Goal: Information Seeking & Learning: Learn about a topic

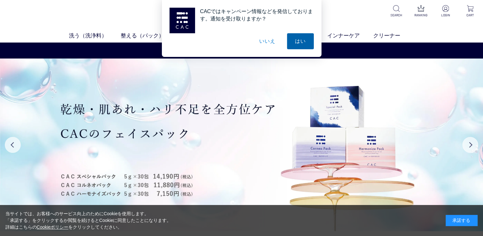
click at [298, 39] on button "はい" at bounding box center [300, 41] width 27 height 16
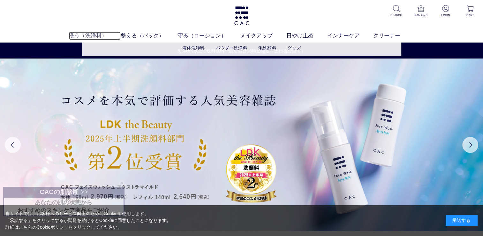
click at [84, 36] on link "洗う（洗浄料）" at bounding box center [95, 36] width 52 height 8
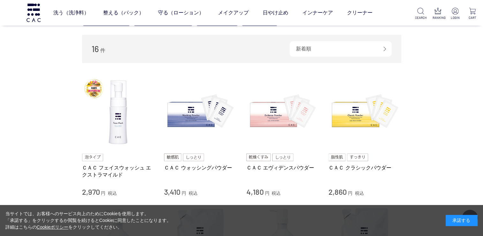
scroll to position [96, 0]
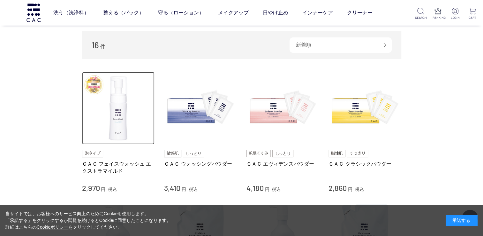
click at [119, 115] on img at bounding box center [118, 108] width 73 height 73
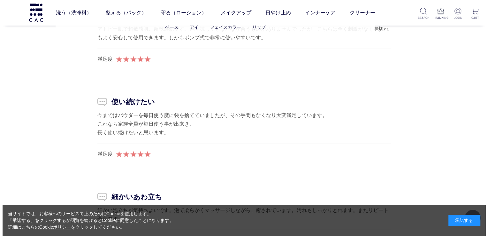
scroll to position [5780, 0]
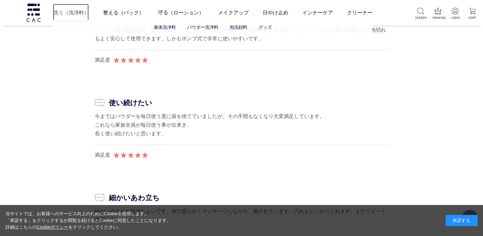
click at [61, 13] on link "洗う（洗浄料）" at bounding box center [71, 13] width 36 height 18
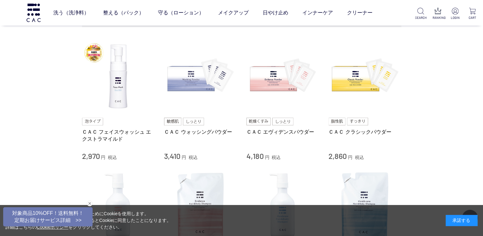
scroll to position [160, 0]
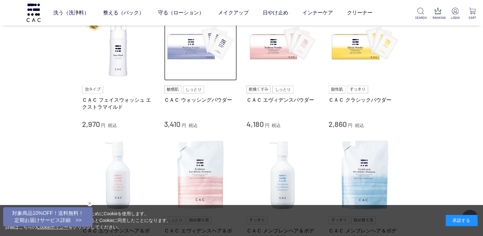
click at [189, 45] on img at bounding box center [200, 44] width 73 height 73
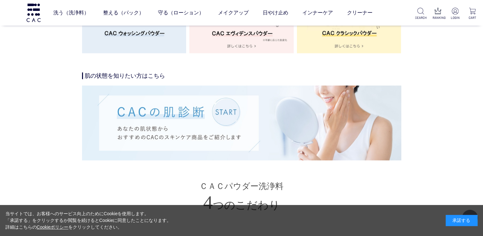
scroll to position [1246, 0]
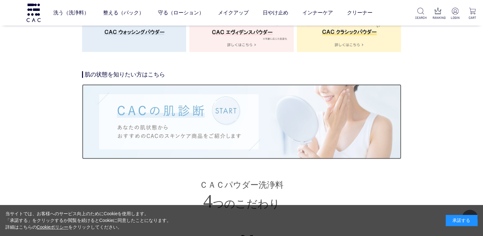
click at [218, 112] on img at bounding box center [241, 121] width 319 height 74
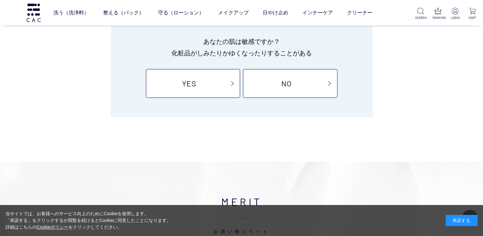
scroll to position [96, 0]
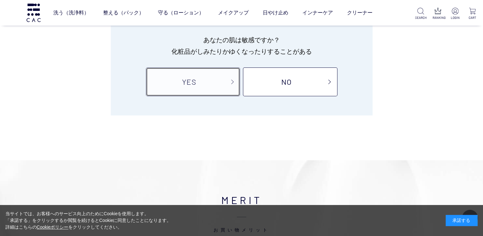
click at [202, 80] on link "YES" at bounding box center [193, 81] width 94 height 29
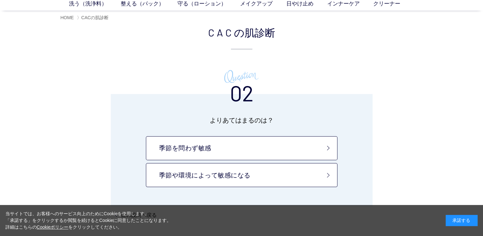
scroll to position [64, 0]
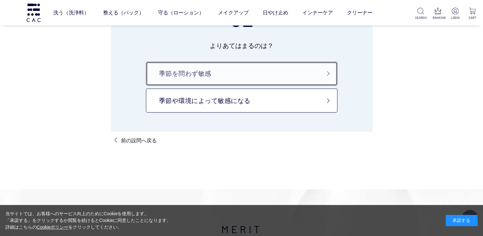
click at [202, 75] on link "季節を問わず敏感" at bounding box center [242, 74] width 192 height 24
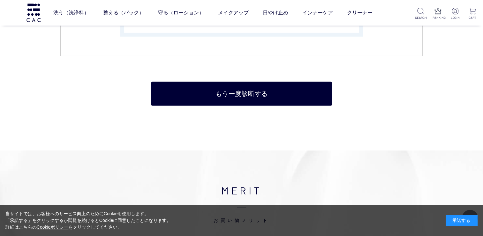
scroll to position [1373, 0]
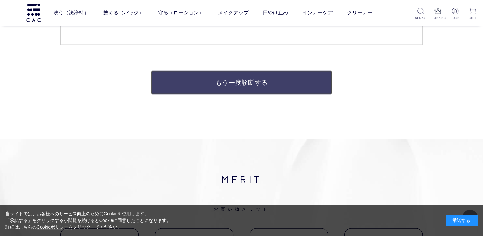
click at [202, 75] on link "もう一度診断する" at bounding box center [241, 83] width 181 height 24
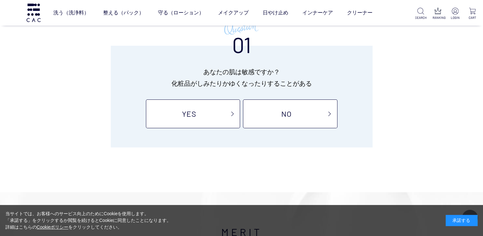
scroll to position [96, 0]
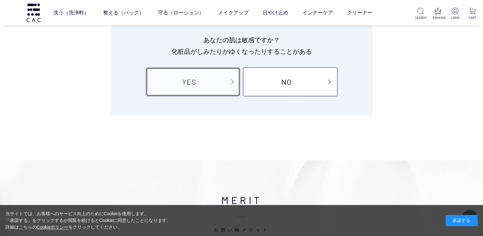
click at [201, 75] on link "YES" at bounding box center [193, 81] width 94 height 29
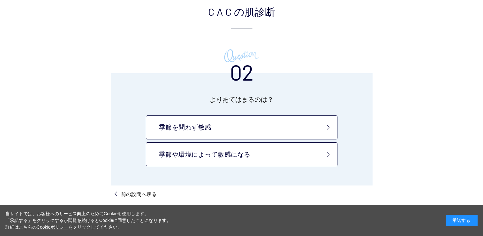
scroll to position [64, 0]
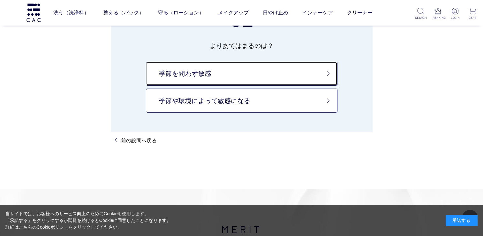
click at [201, 75] on link "季節を問わず敏感" at bounding box center [242, 74] width 192 height 24
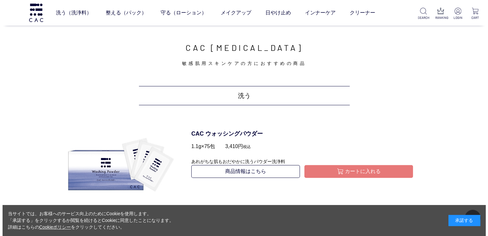
scroll to position [255, 0]
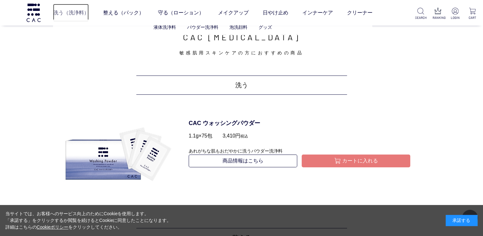
click at [66, 11] on link "洗う（洗浄料）" at bounding box center [71, 13] width 36 height 18
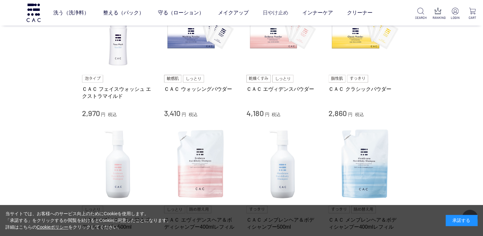
scroll to position [160, 0]
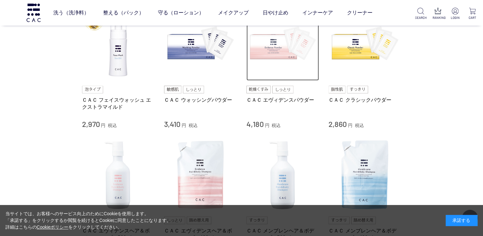
click at [263, 45] on img at bounding box center [283, 44] width 73 height 73
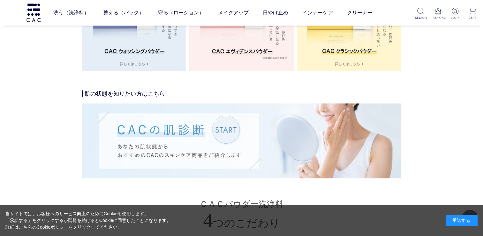
scroll to position [1214, 0]
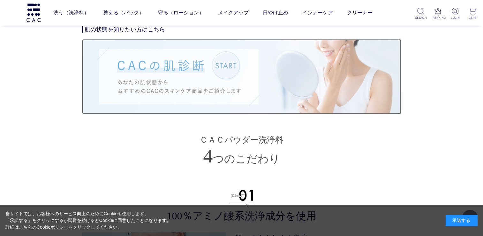
click at [222, 61] on img at bounding box center [241, 76] width 319 height 74
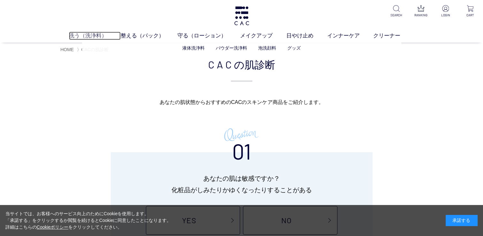
click at [83, 34] on link "洗う（洗浄料）" at bounding box center [95, 36] width 52 height 8
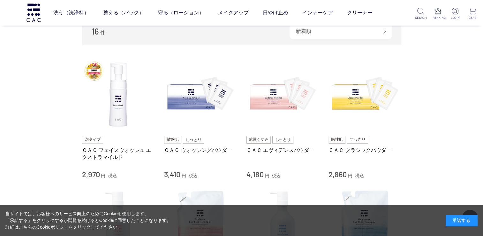
scroll to position [96, 0]
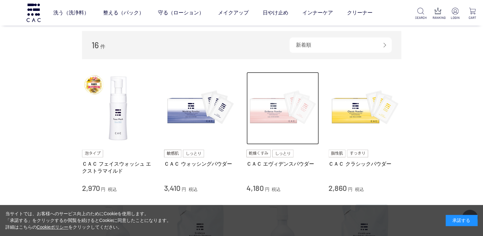
click at [273, 107] on img at bounding box center [283, 108] width 73 height 73
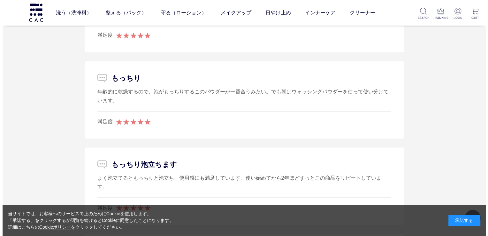
scroll to position [3481, 0]
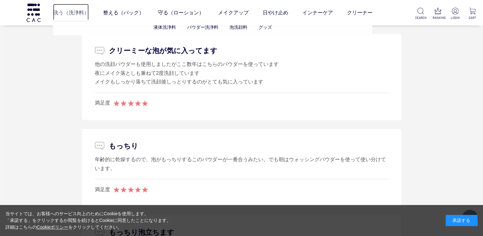
click at [78, 10] on link "洗う（洗浄料）" at bounding box center [71, 13] width 36 height 18
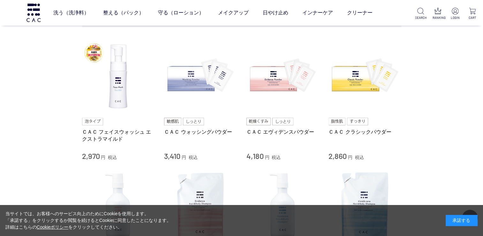
scroll to position [160, 0]
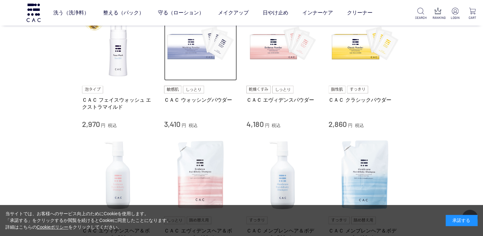
click at [192, 46] on img at bounding box center [200, 44] width 73 height 73
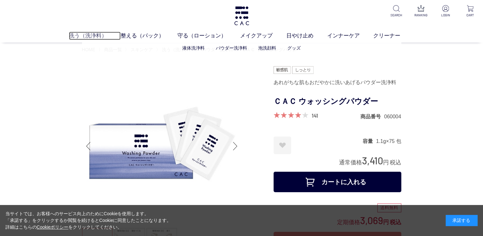
click at [91, 35] on link "洗う（洗浄料）" at bounding box center [95, 36] width 52 height 8
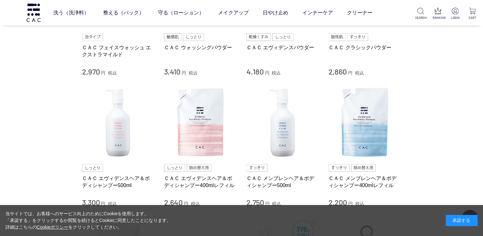
scroll to position [224, 0]
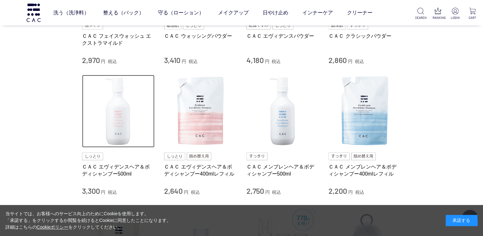
click at [129, 100] on img at bounding box center [118, 111] width 73 height 73
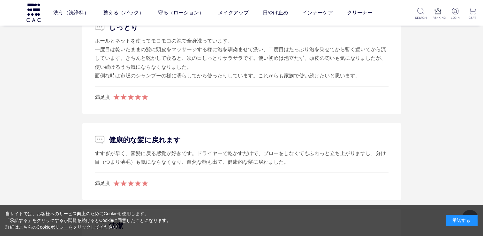
scroll to position [1437, 0]
